Goal: Task Accomplishment & Management: Manage account settings

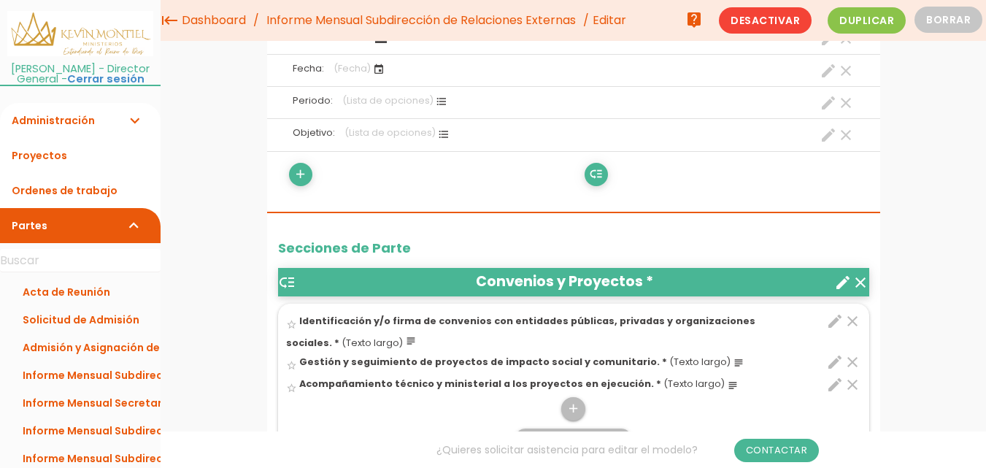
scroll to position [292, 0]
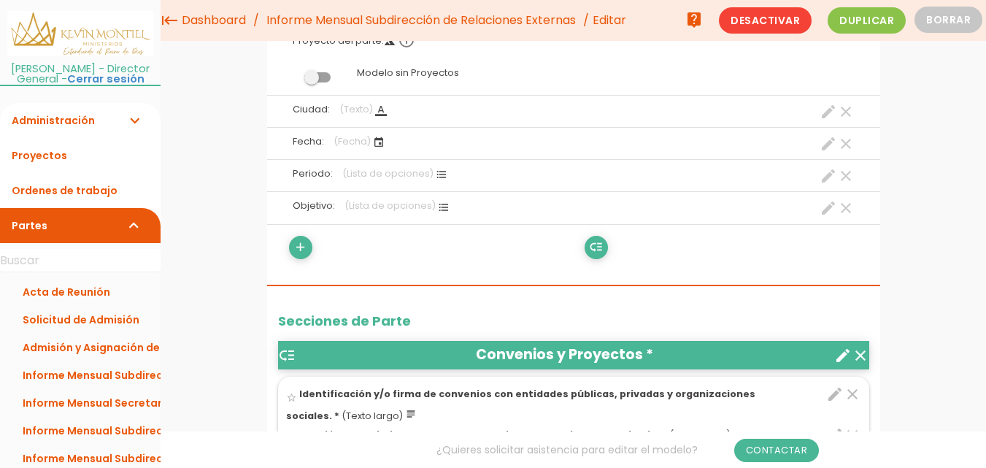
click at [827, 206] on icon "create" at bounding box center [829, 208] width 18 height 18
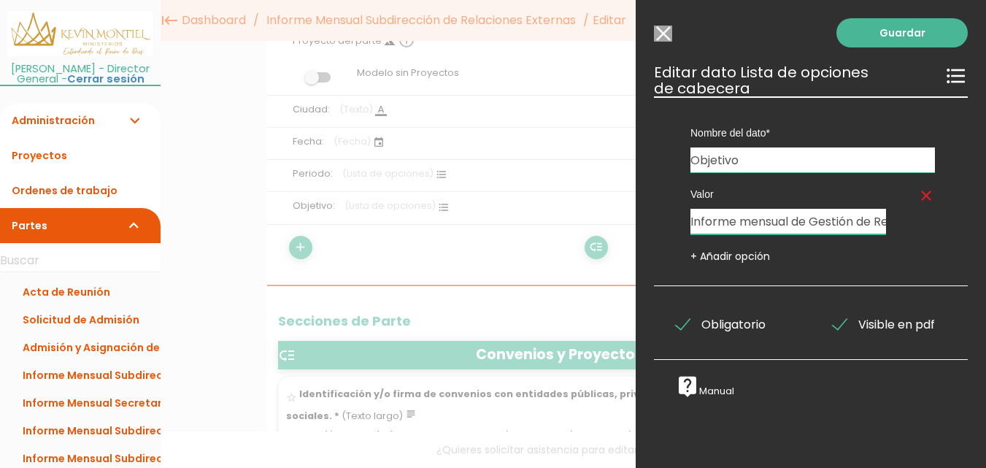
click at [795, 224] on input "Informe mensual de Gestión de Relacionamiento Externo del Ministerio a cargo de…" at bounding box center [789, 222] width 196 height 26
drag, startPoint x: 876, startPoint y: 222, endPoint x: 583, endPoint y: 177, distance: 296.3
type input "."
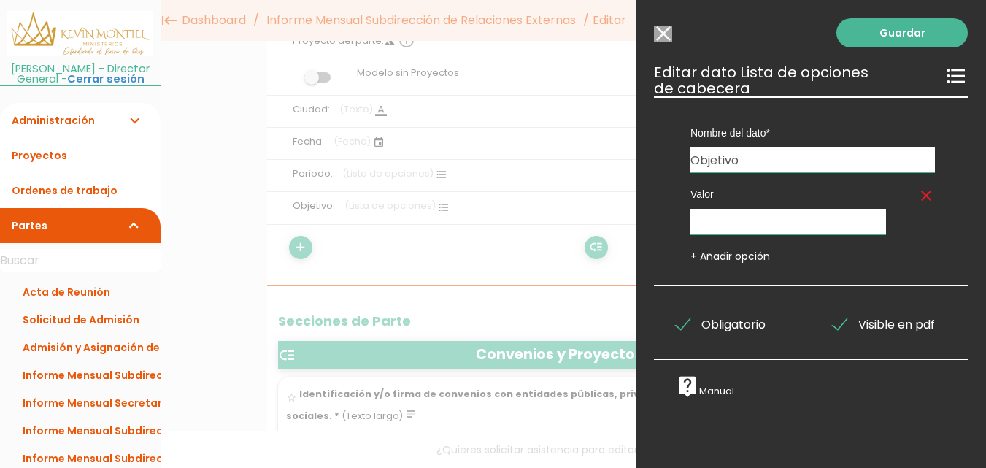
click at [744, 215] on input "Valor clear" at bounding box center [789, 222] width 196 height 26
paste input "Informe mensual de Gestión de Relacionamiento Externo del Ministerio con Entida…"
type input "Informe mensual de Gestión de Relacionamiento Externo del Ministerio con Entida…"
click at [904, 256] on div "+ Añadir opción" at bounding box center [813, 256] width 267 height 15
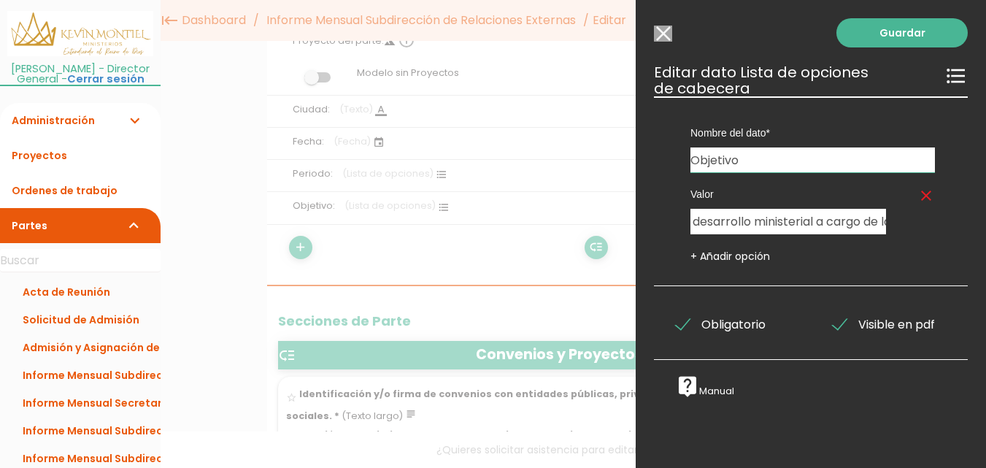
scroll to position [0, 0]
click at [882, 24] on link "Guardar" at bounding box center [902, 32] width 131 height 29
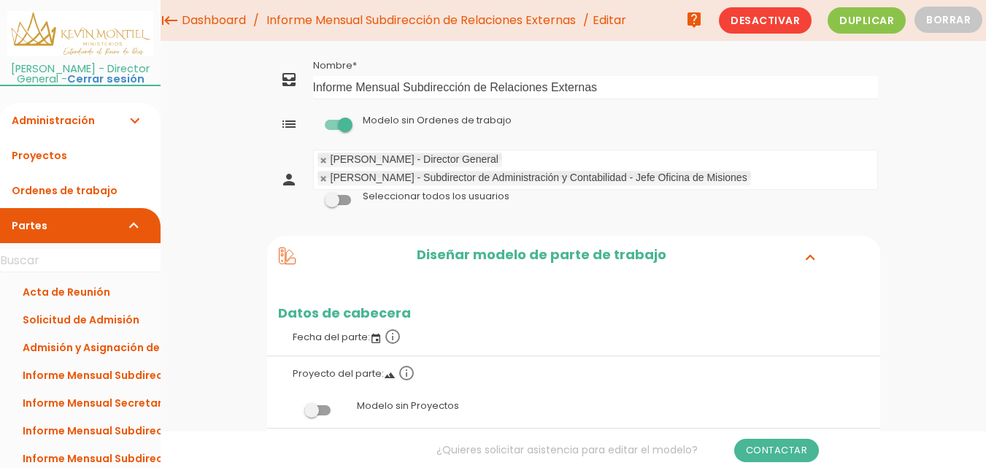
click at [561, 15] on link "Informe Mensual Subdirección de Relaciones Externas" at bounding box center [421, 20] width 317 height 41
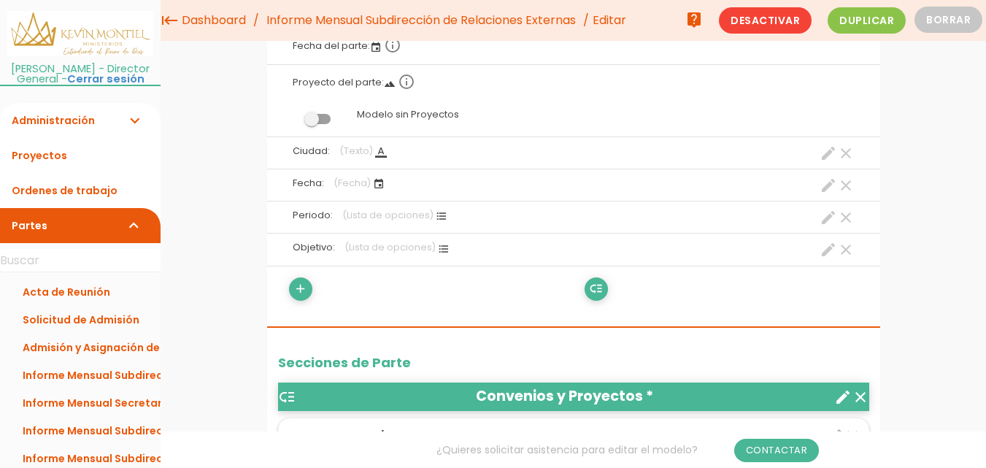
scroll to position [219, 0]
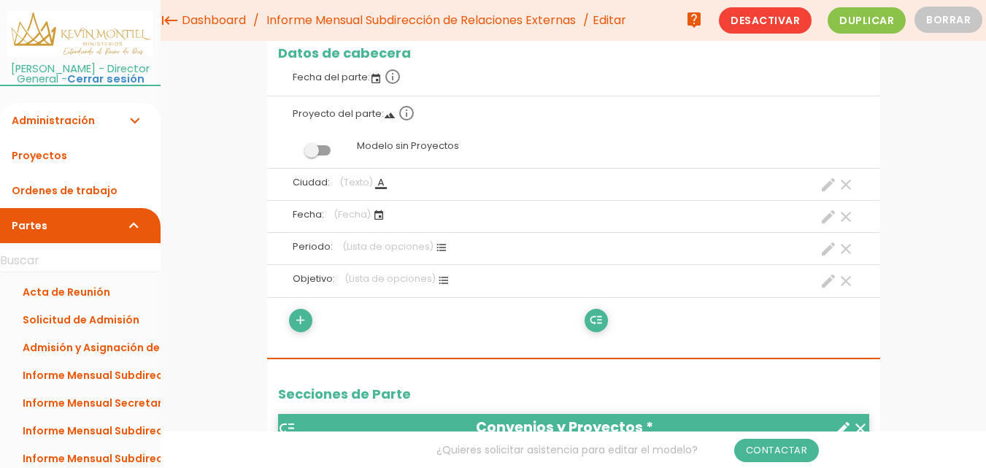
click at [824, 281] on icon "create" at bounding box center [829, 281] width 18 height 18
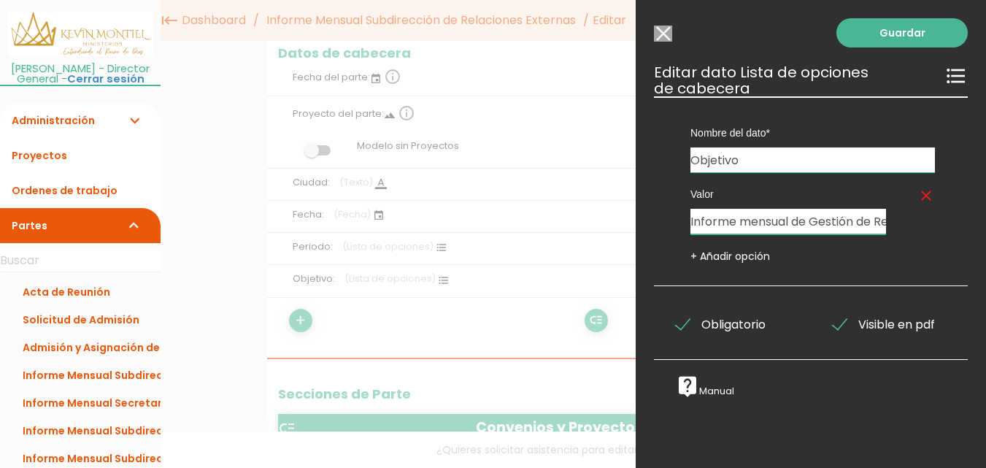
click at [819, 218] on input "Informe mensual de Gestión de Relacionamiento Externo del Ministerio a cargo de…" at bounding box center [789, 222] width 196 height 26
click at [781, 221] on input "Informe mensual de Gestión de Relacionamiento Externo del Ministerio a cargo de…" at bounding box center [789, 222] width 196 height 26
drag, startPoint x: 691, startPoint y: 224, endPoint x: 934, endPoint y: 248, distance: 243.5
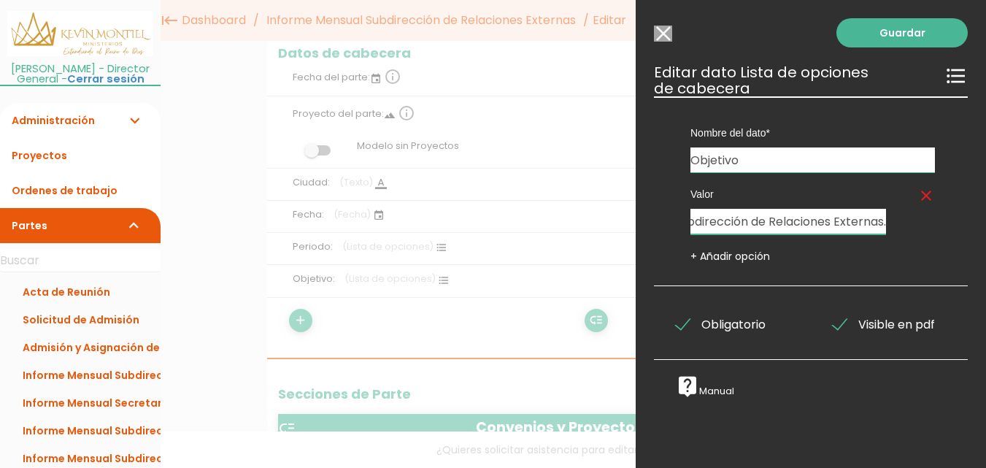
click at [934, 248] on div "Valor clear Informe mensual de Gestión de Relacionamiento Externo del Ministeri…" at bounding box center [813, 217] width 288 height 91
click at [662, 32] on input "Modelo sin Ordenes de trabajo" at bounding box center [663, 34] width 18 height 16
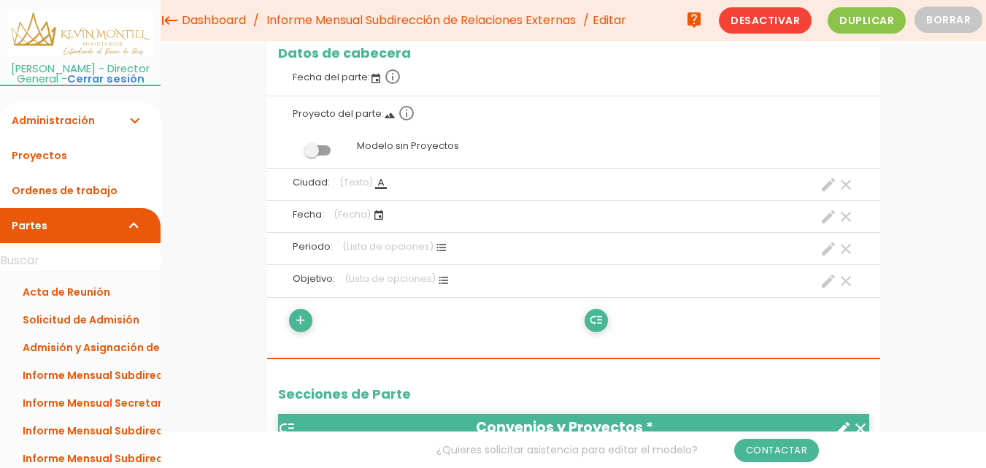
click at [436, 22] on link "Informe Mensual Subdirección de Relaciones Externas" at bounding box center [421, 20] width 317 height 41
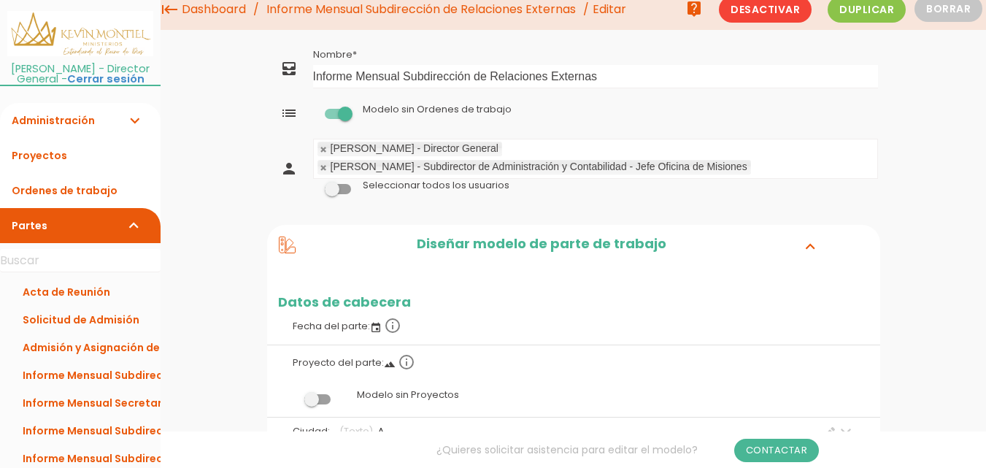
scroll to position [219, 0]
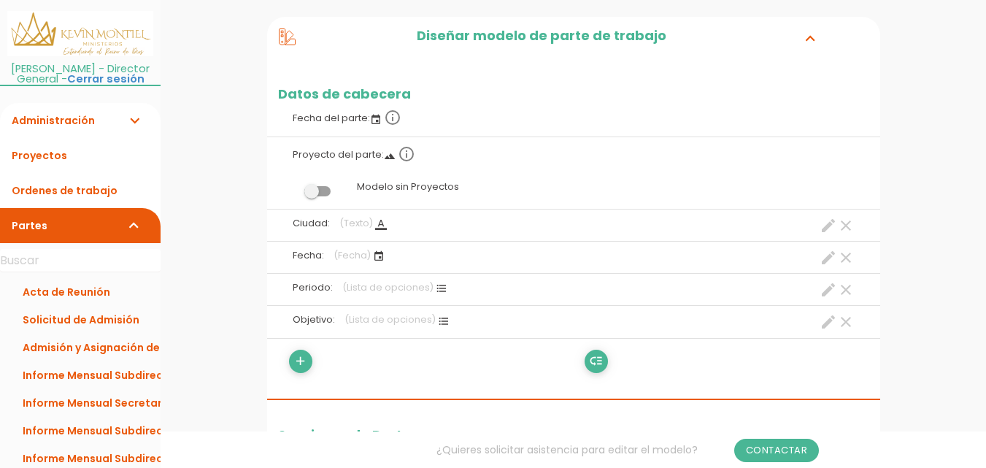
click at [822, 319] on icon "create" at bounding box center [829, 322] width 18 height 18
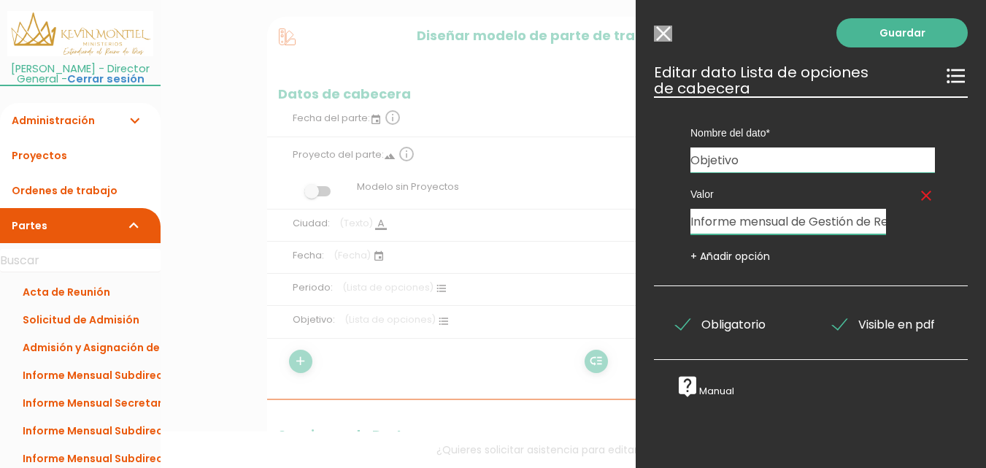
click at [795, 229] on input "Informe mensual de Gestión de Relacionamiento Externo del Ministerio a cargo de…" at bounding box center [789, 222] width 196 height 26
click at [879, 39] on link "Guardar" at bounding box center [902, 32] width 131 height 29
